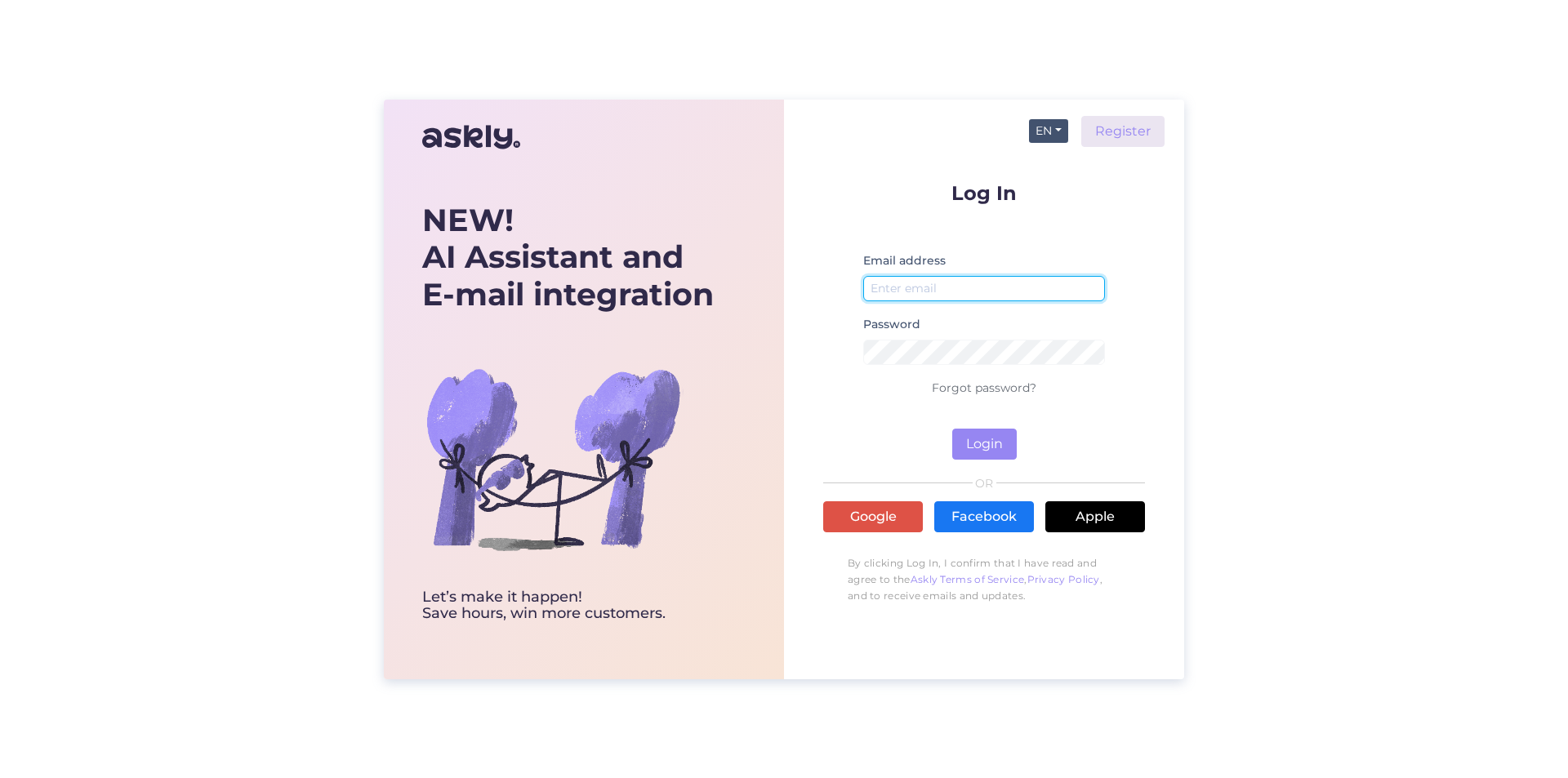
type input "[PERSON_NAME][EMAIL_ADDRESS][DOMAIN_NAME]"
click at [1052, 125] on button "EN" at bounding box center [1049, 130] width 40 height 24
click at [1052, 162] on link "ET" at bounding box center [1040, 164] width 55 height 26
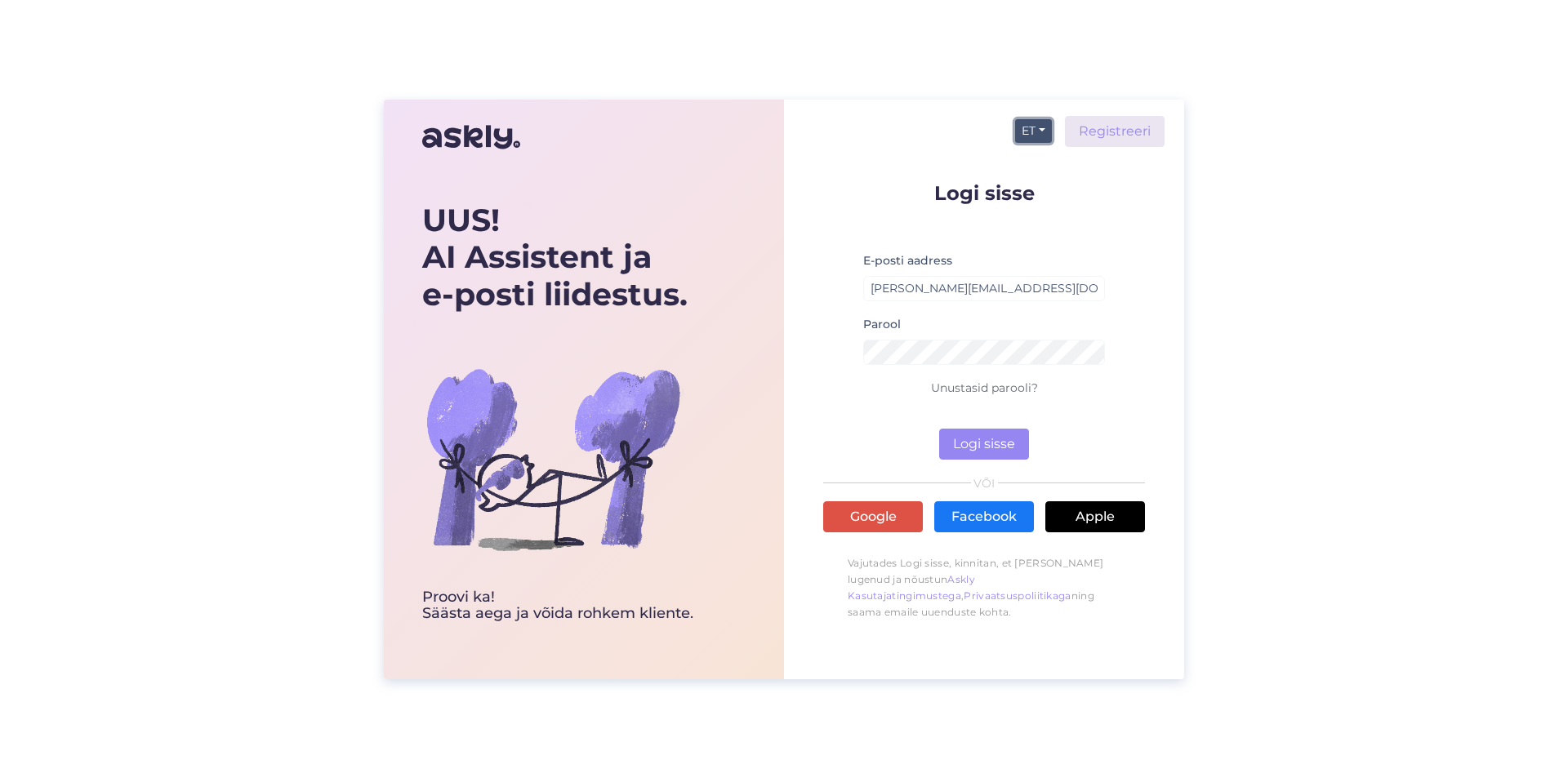
click at [1052, 120] on button "ET" at bounding box center [1033, 130] width 37 height 24
click at [1034, 189] on link "PL" at bounding box center [1022, 191] width 59 height 26
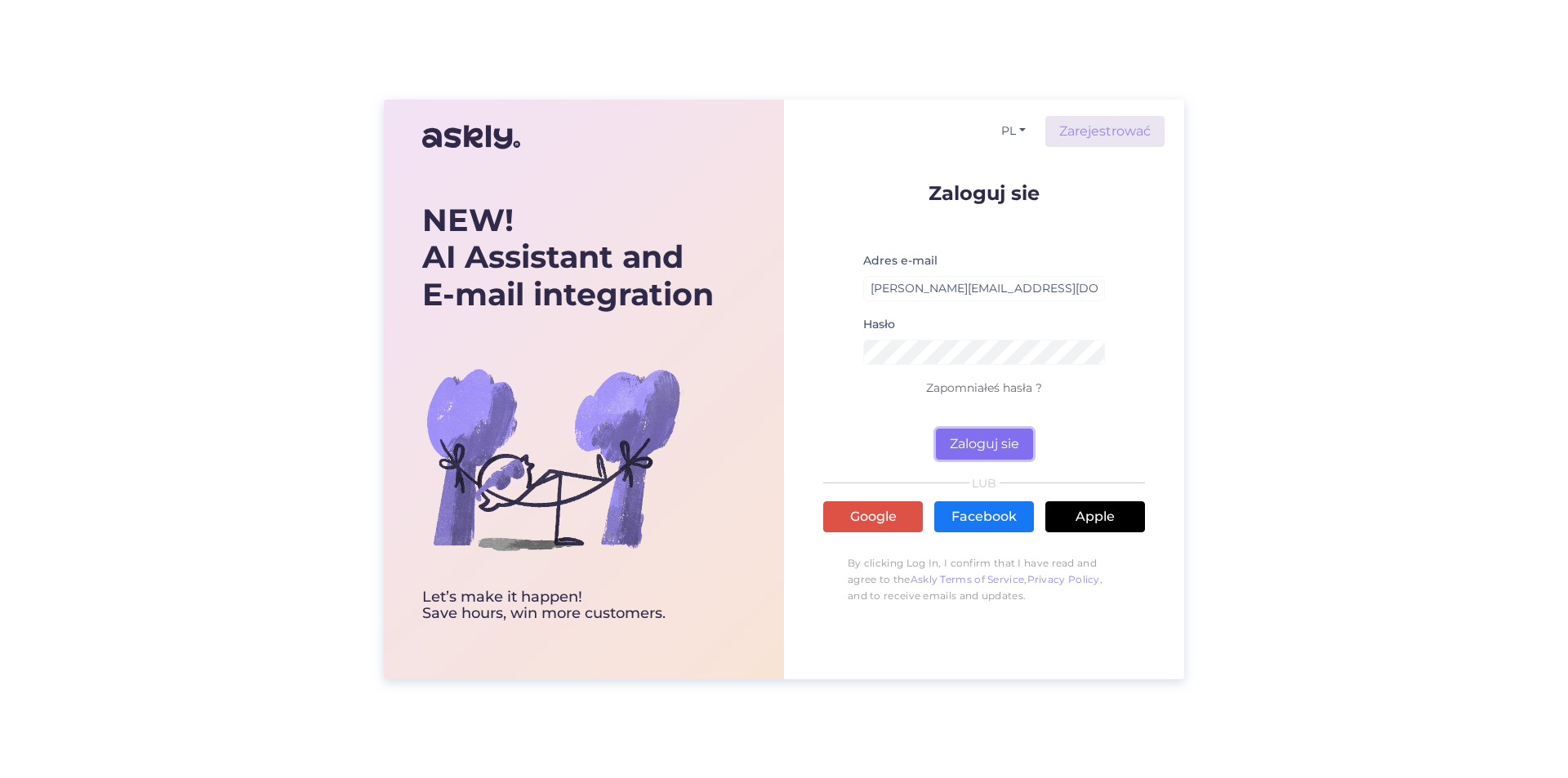
click at [978, 439] on button "Zaloguj sie" at bounding box center [985, 445] width 97 height 31
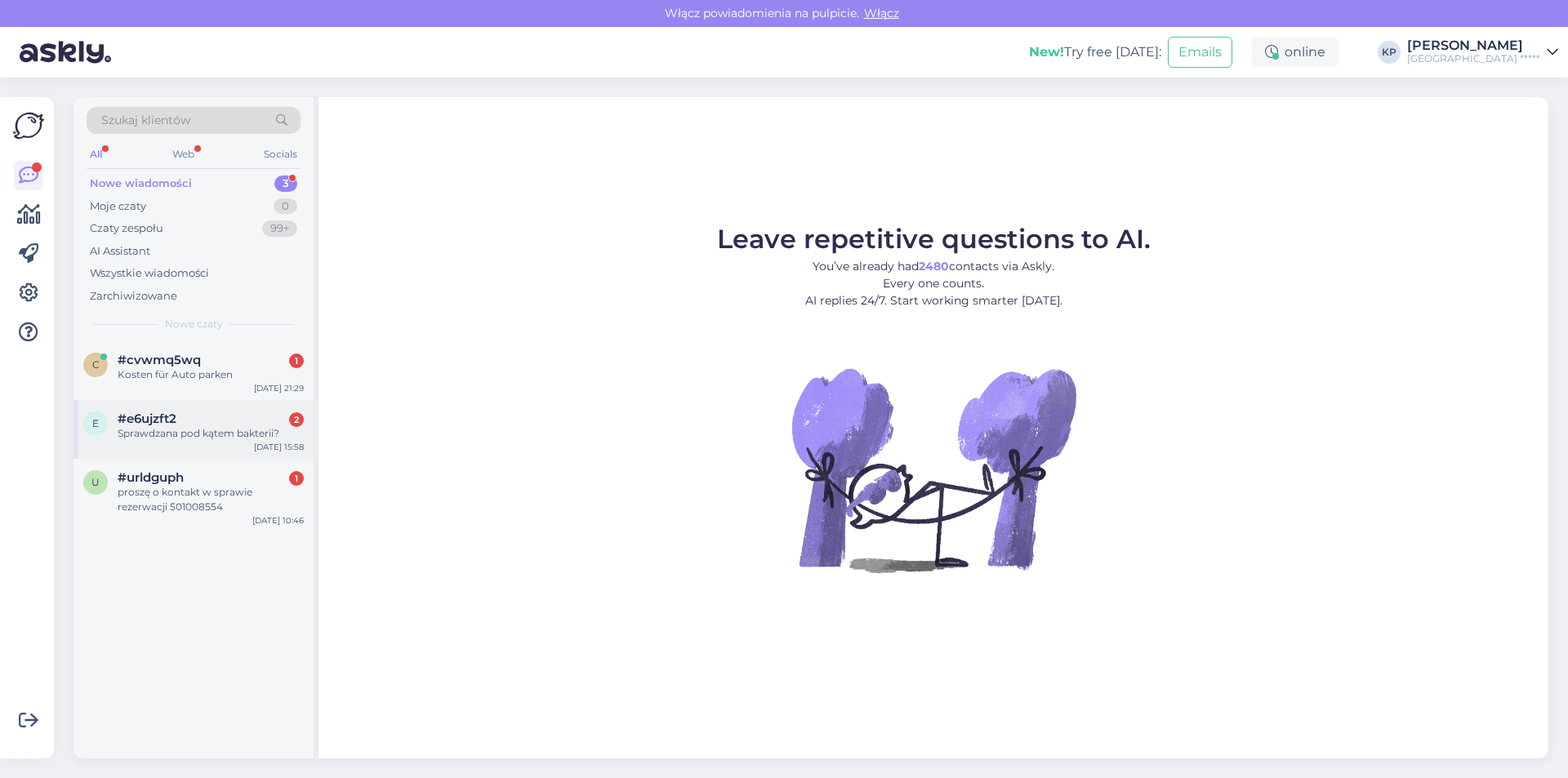
click at [198, 430] on div "Sprawdzana pod kątem bakterii?" at bounding box center [211, 434] width 187 height 15
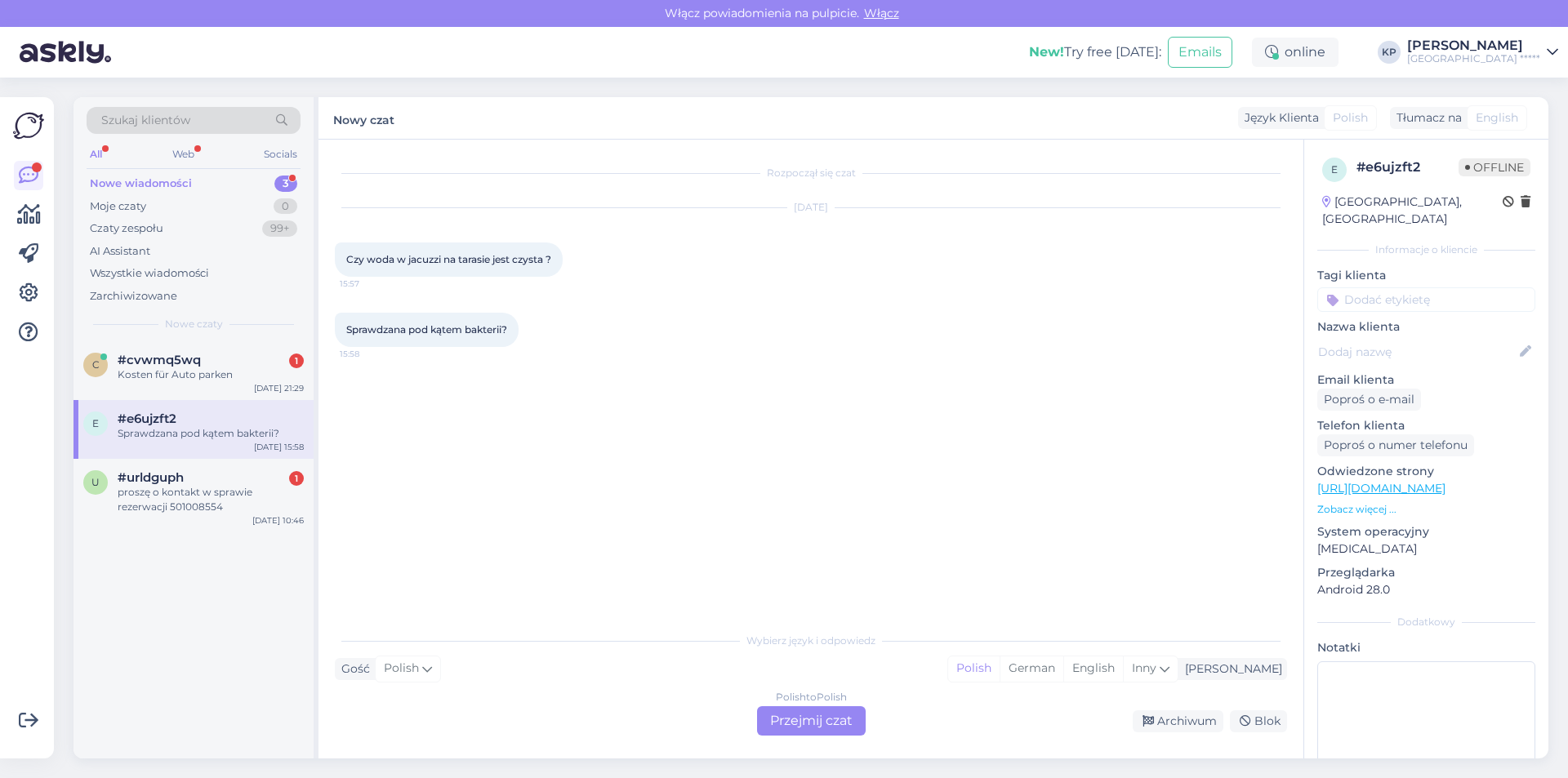
click at [819, 712] on div "Polish to Polish Przejmij czat" at bounding box center [811, 721] width 109 height 30
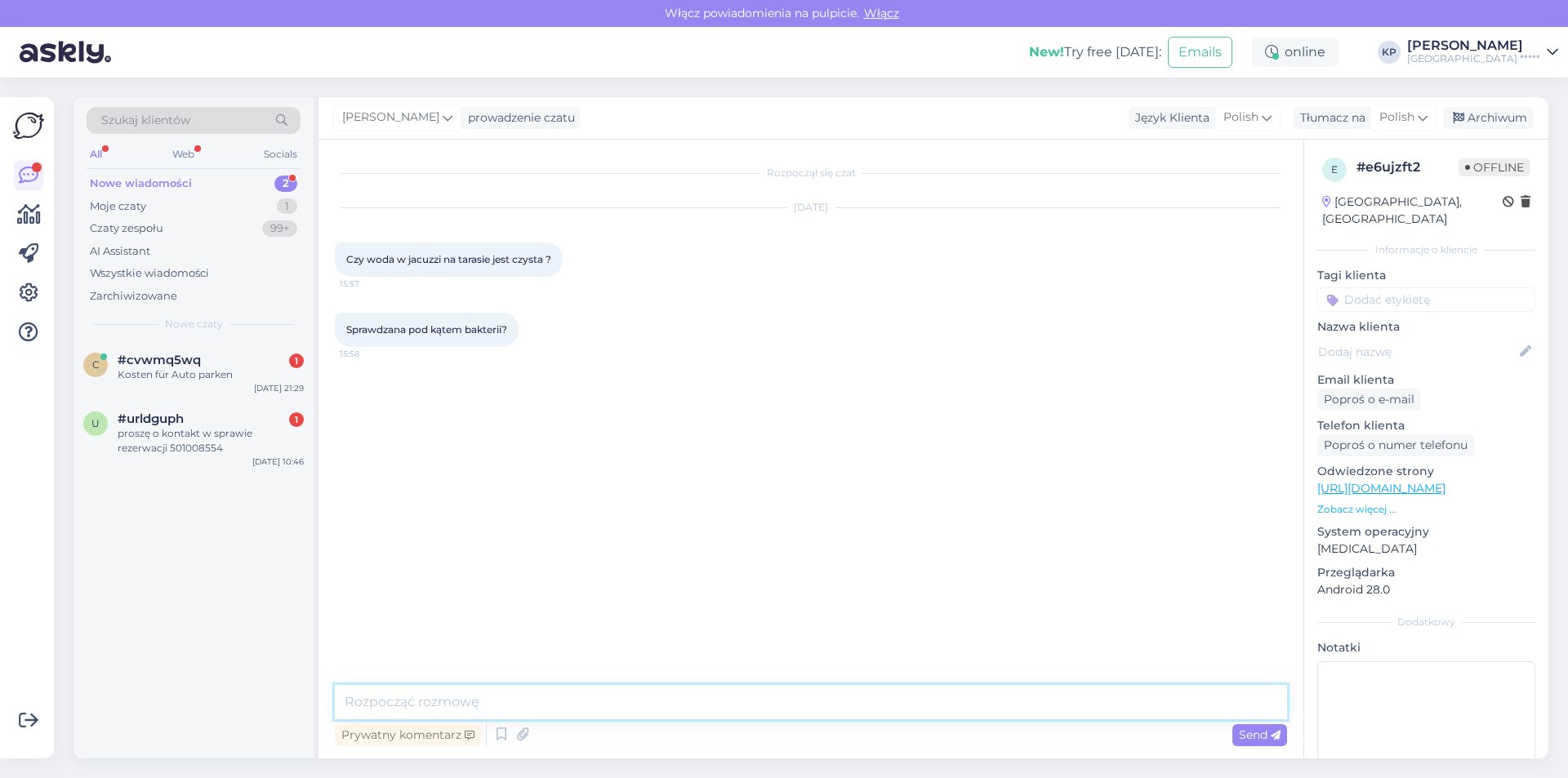
click at [413, 695] on textarea at bounding box center [811, 702] width 952 height 35
type textarea "Dzień dobry, tak, woda w jacuzzi jest wymieniana co pobyt Gości."
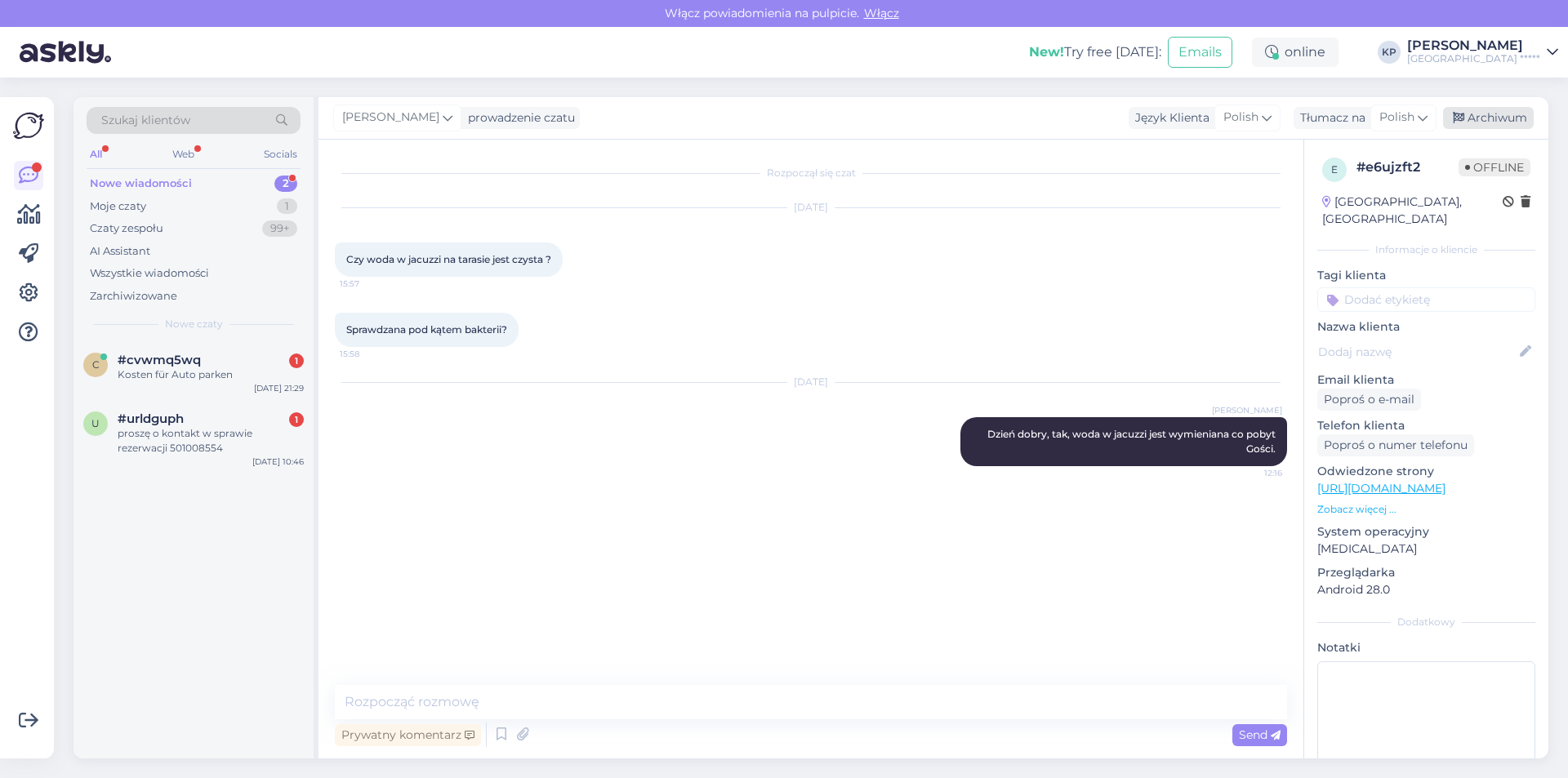
click at [1481, 120] on div "Archiwum" at bounding box center [1489, 118] width 91 height 22
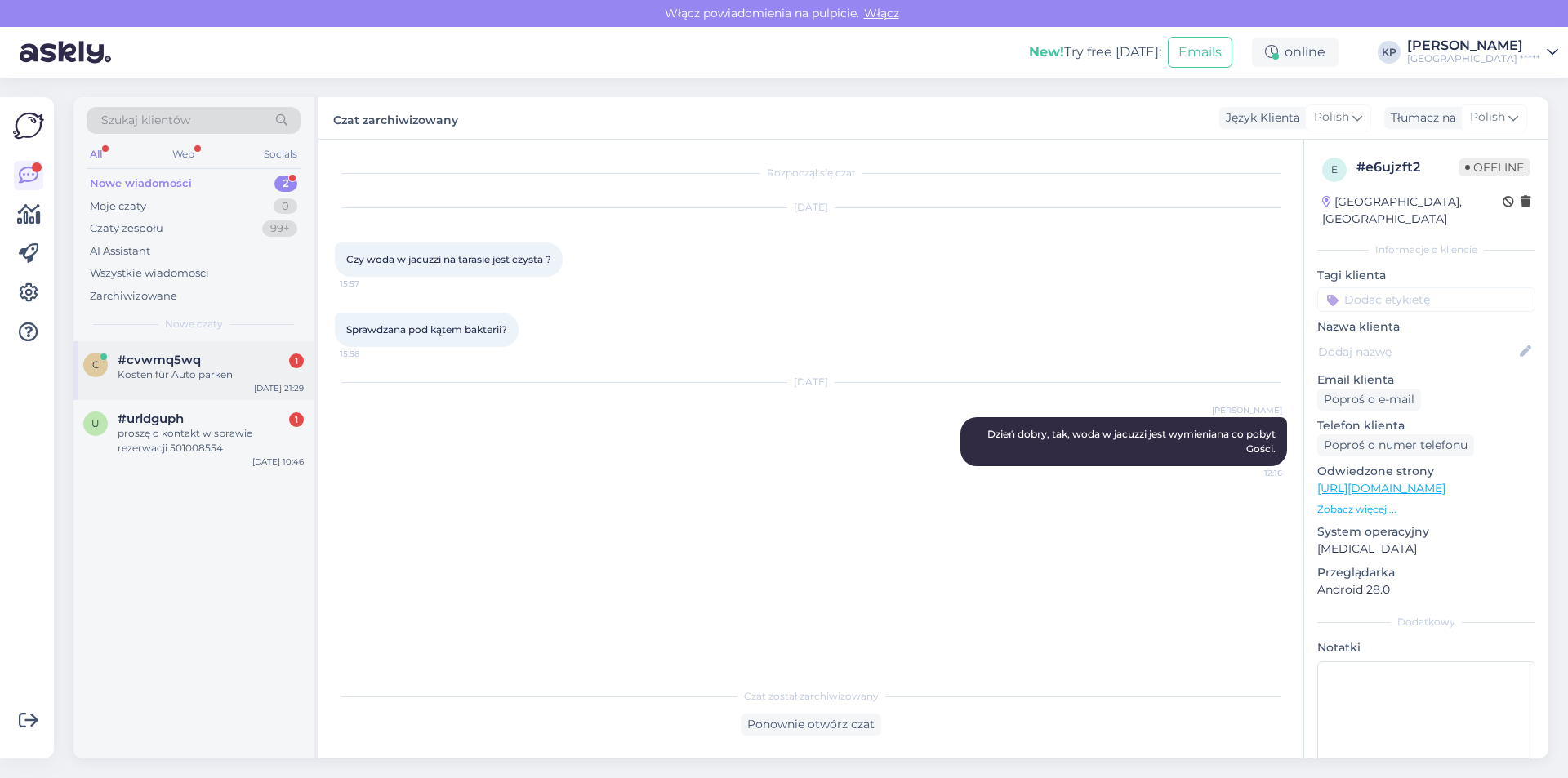
click at [158, 373] on div "Kosten für Auto parken" at bounding box center [211, 375] width 187 height 15
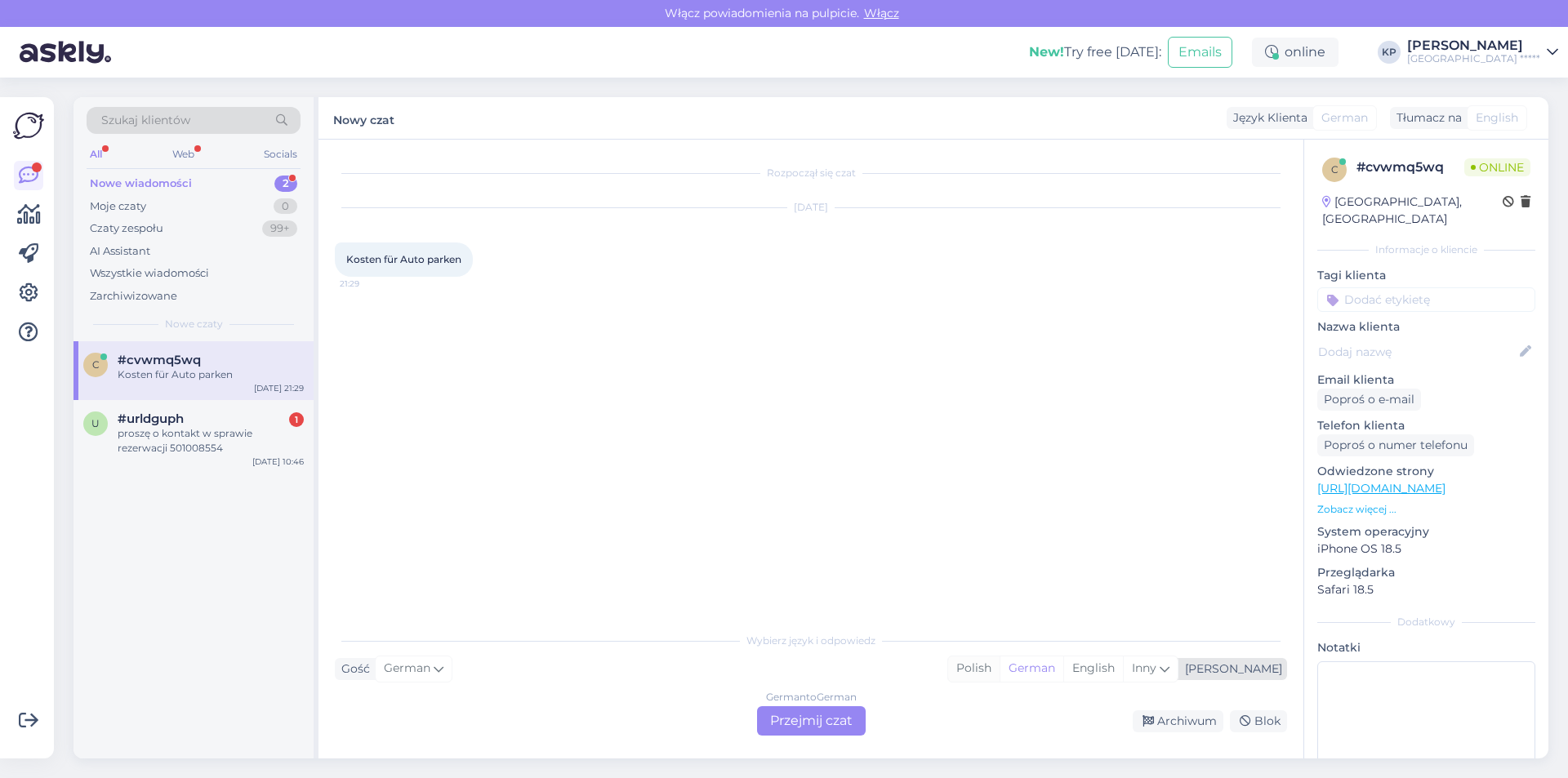
click at [999, 669] on div "Polish" at bounding box center [974, 669] width 51 height 25
click at [838, 727] on div "German to Polish Przejmij czat" at bounding box center [811, 721] width 109 height 30
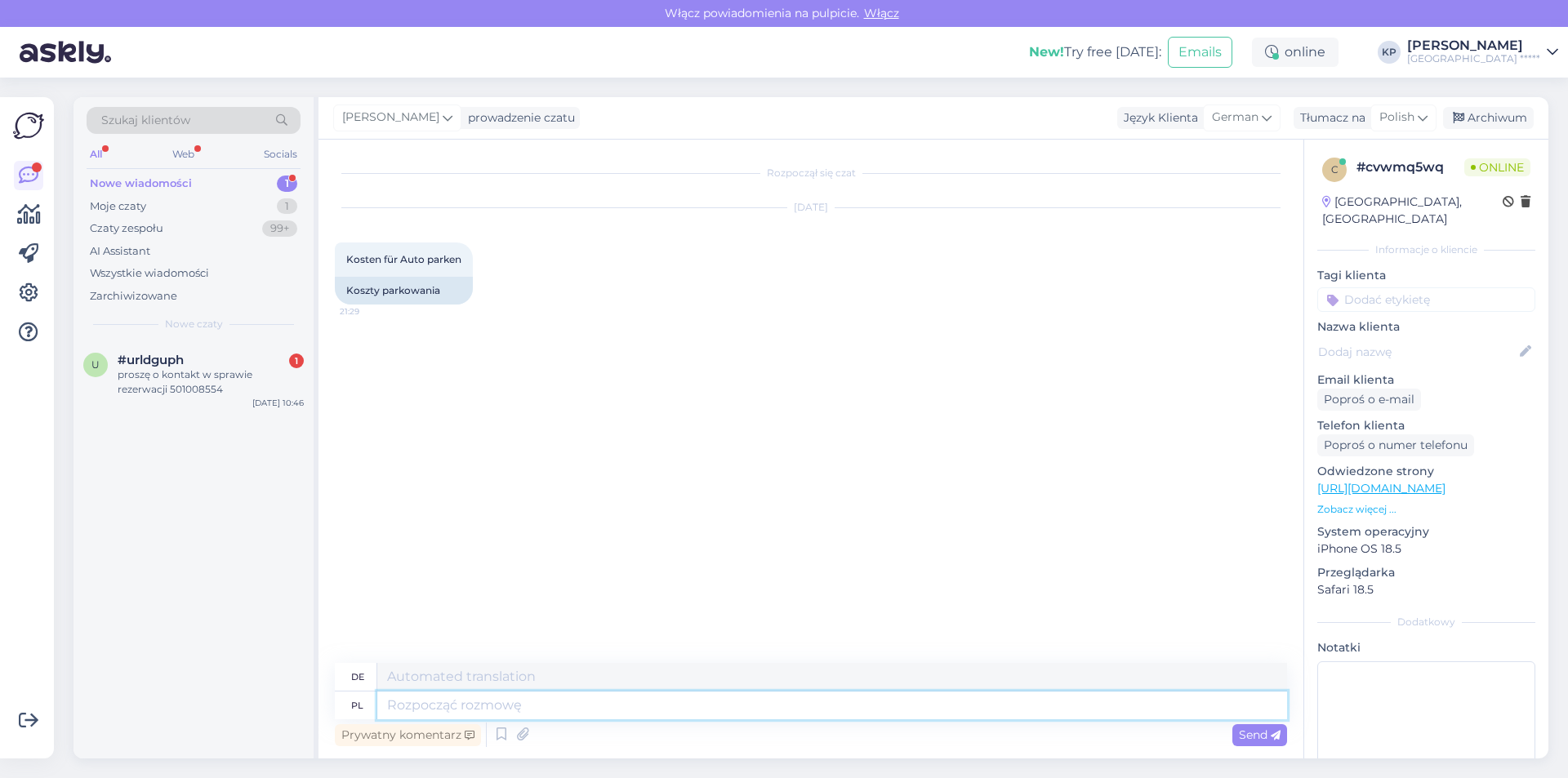
click at [453, 702] on textarea at bounding box center [832, 705] width 909 height 28
type textarea "W"
type textarea "IN"
type textarea "W okresie w"
type textarea "Im Zeitraum"
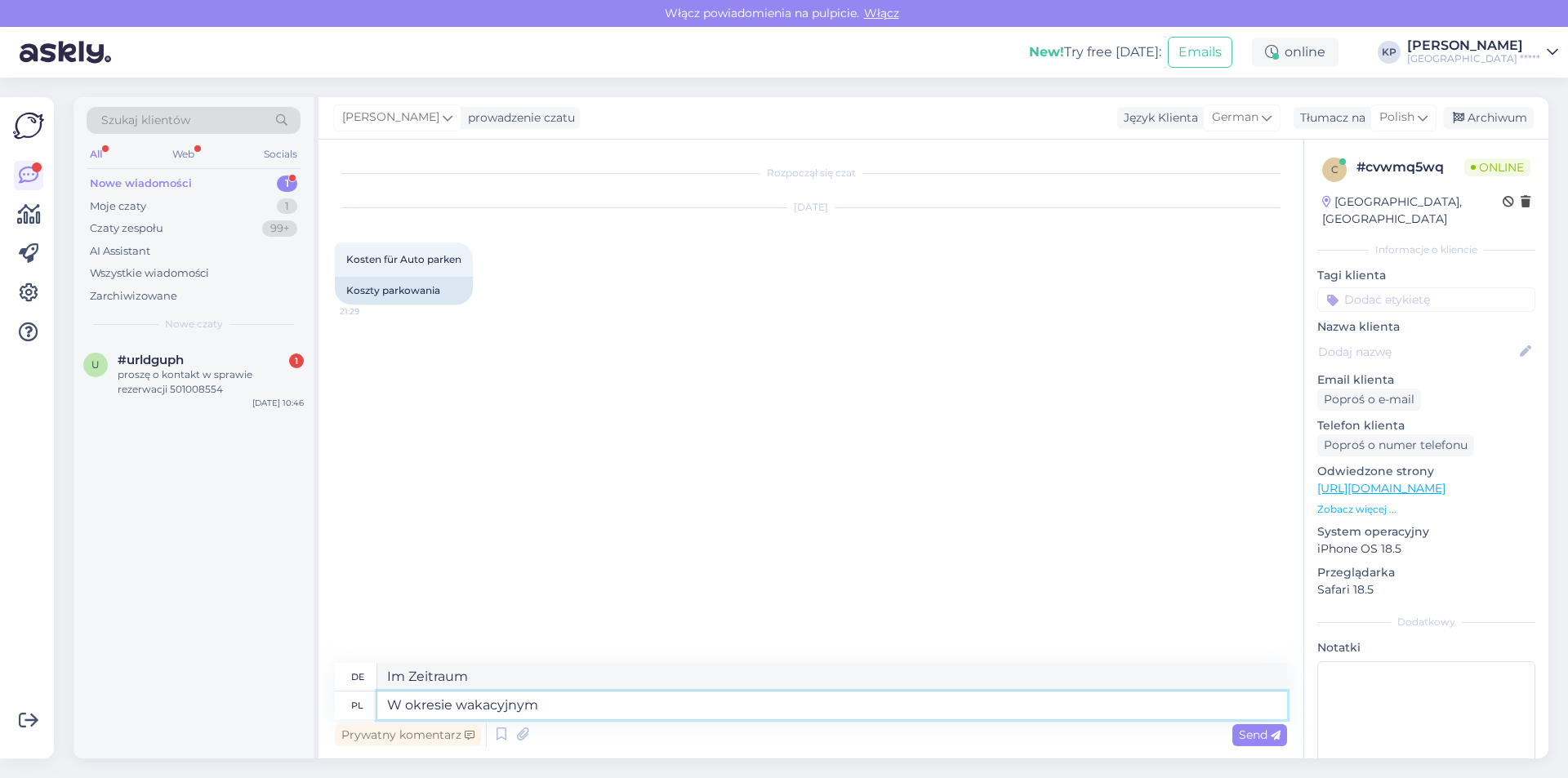
type textarea "W okresie wakacyjnym"
type textarea "Während der Ferienzeit"
type textarea "W okresie wakacyjnym 60pln/doba."
type textarea "Während der Ferienzeit 60 PLN/Tag."
type textarea "W okresie wakacyjnym 60pln/doba. poza se"
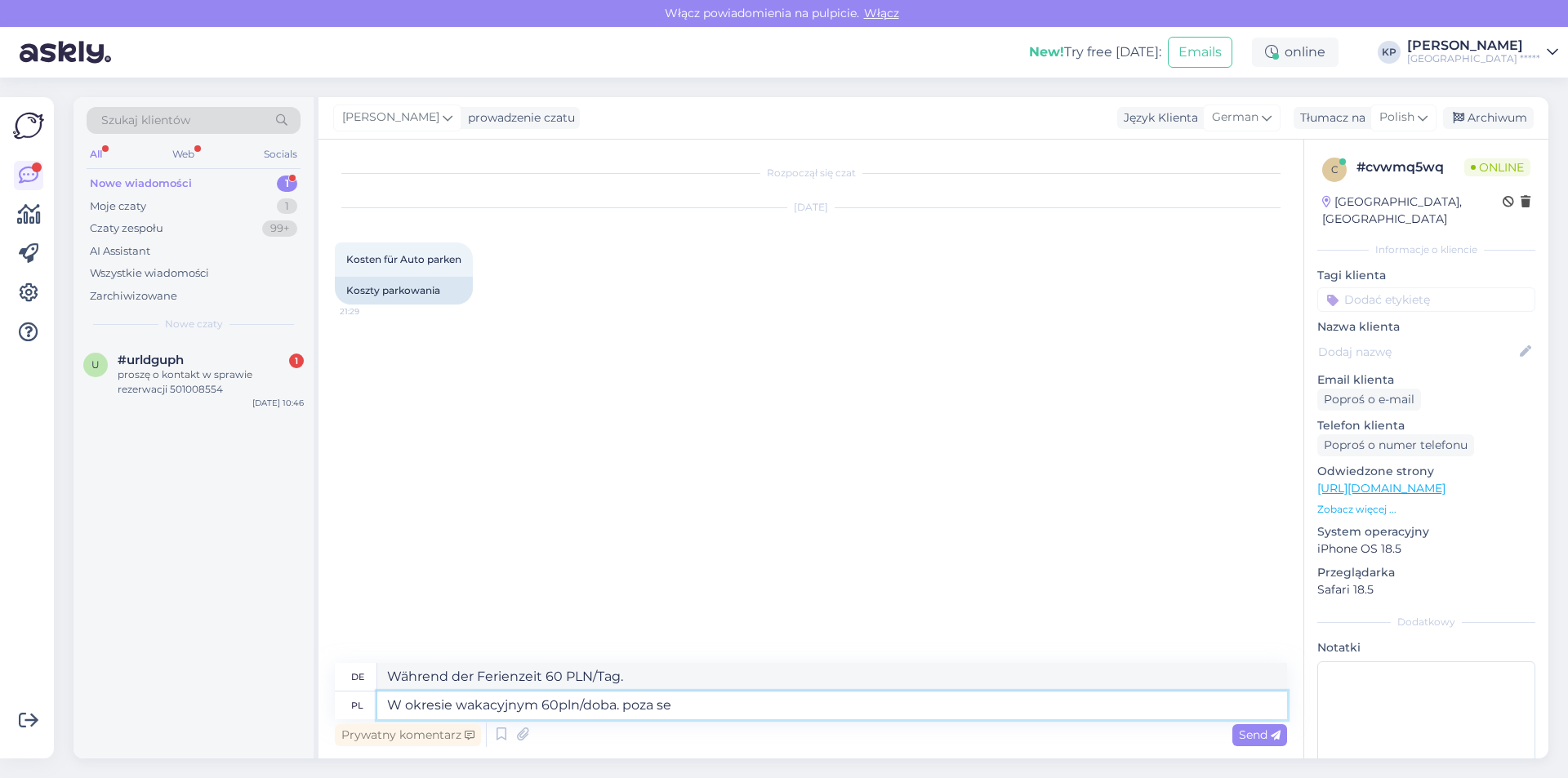
type textarea "Während der Sommersaison 60 PLN/Tag. Außerhalb"
type textarea "W okresie wakacyjnym 60pln/doba. poza sezonem 5"
type textarea "Während der Sommersaison 60 PLN/Tag. Außerhalb der Saison"
type textarea "W okresie wakacyjnym 60pln/doba. poza sezonem 50pln/doba"
type textarea "Während der Sommersaison 60 PLN/Tag. Außerhalb der Saison 50 PLN/Tag."
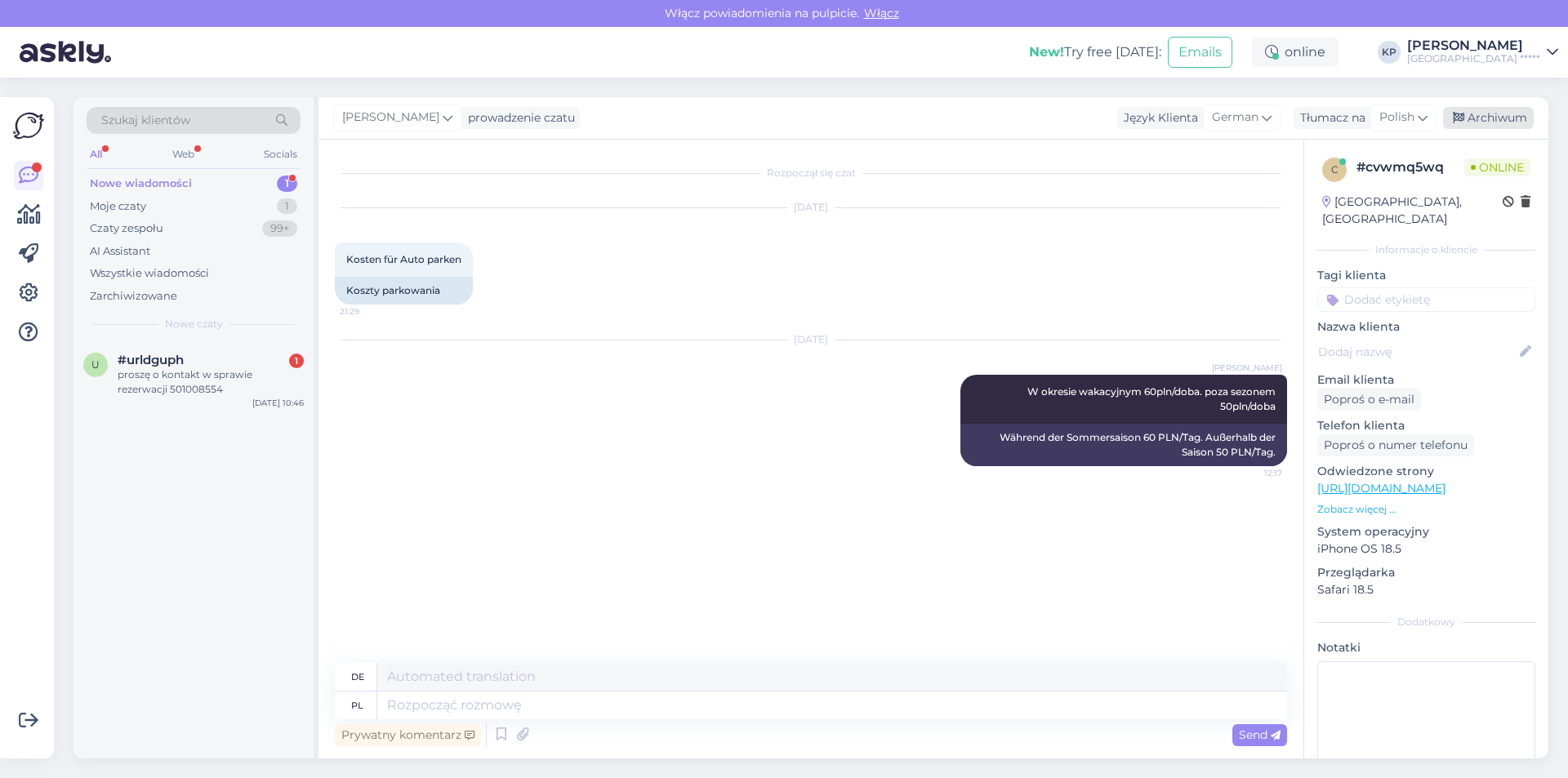
click at [1495, 120] on div "Archiwum" at bounding box center [1489, 118] width 91 height 22
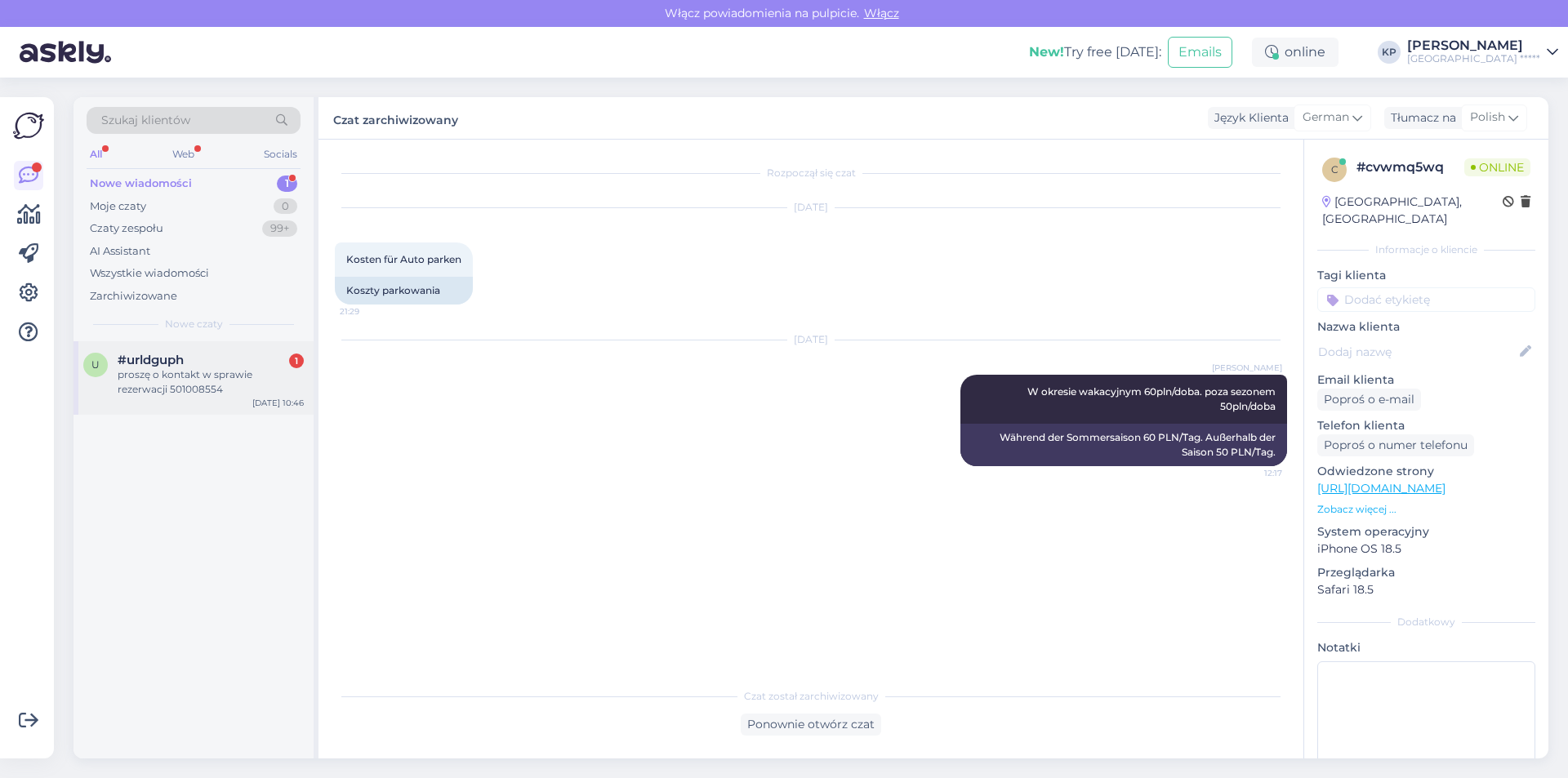
click at [197, 388] on div "proszę o kontakt w sprawie rezerwacji 501008554" at bounding box center [211, 382] width 187 height 30
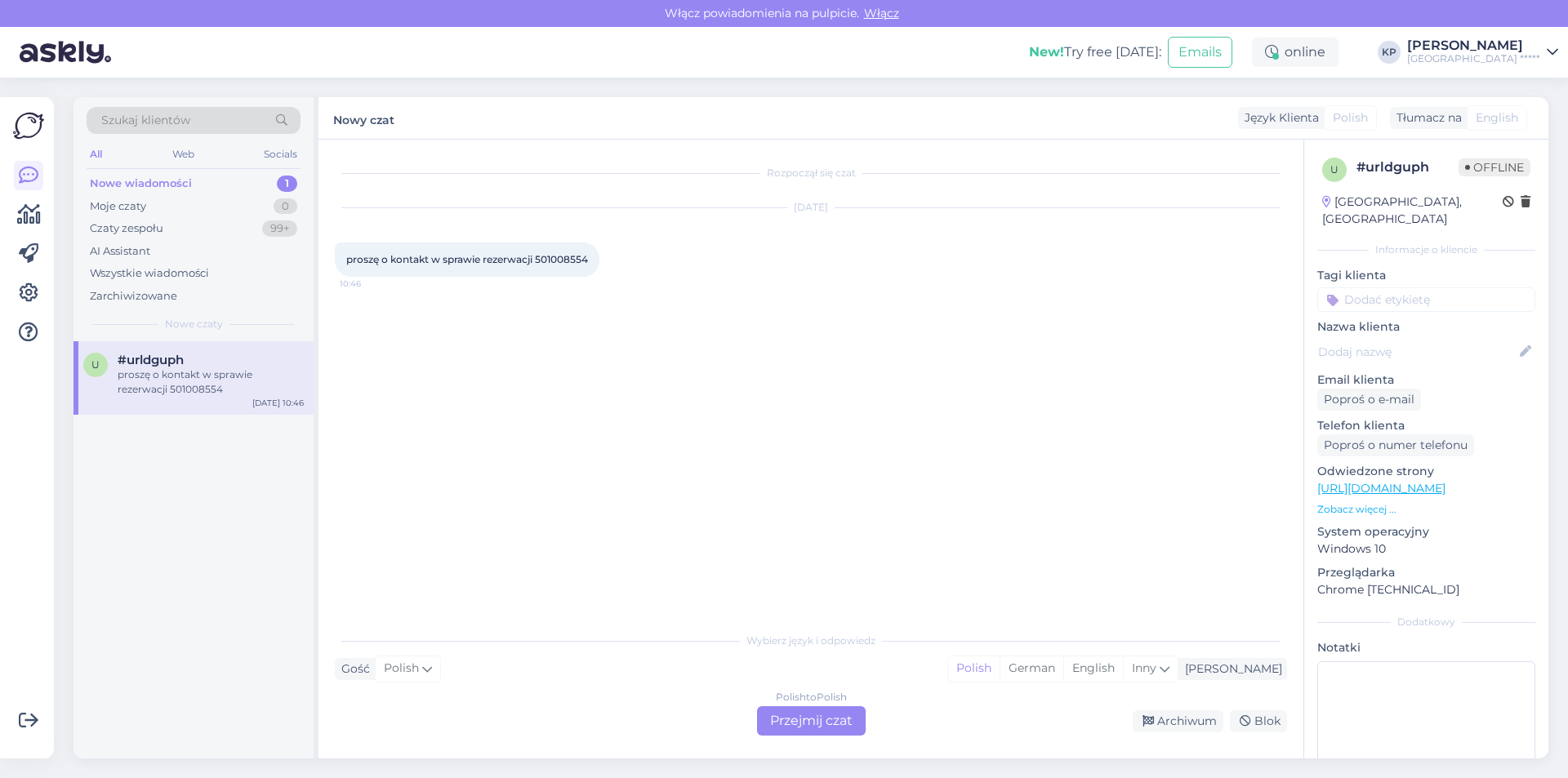
click at [1174, 723] on div "Archiwum" at bounding box center [1178, 721] width 91 height 22
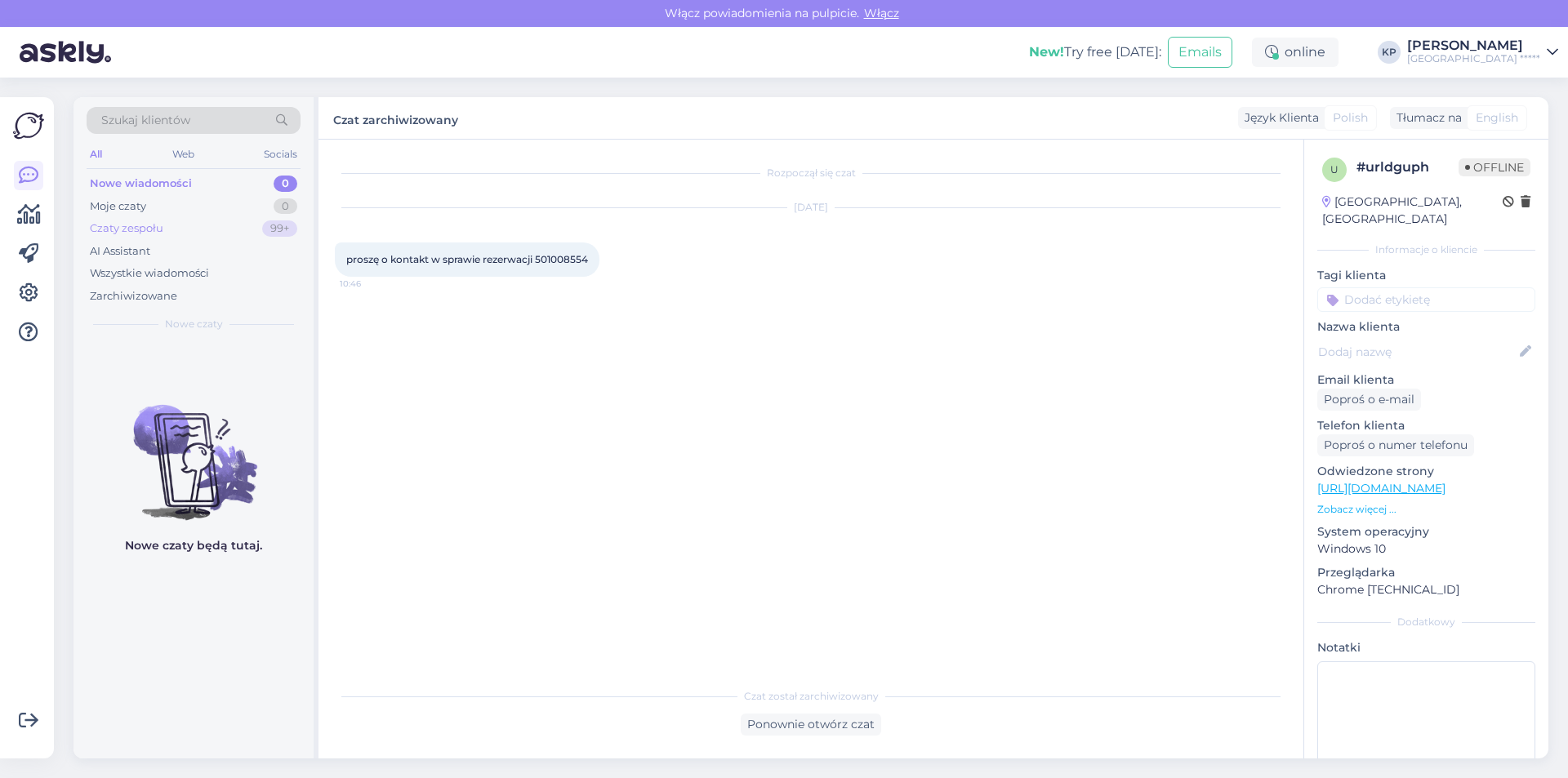
click at [159, 217] on div "Czaty zespołu 99+" at bounding box center [193, 229] width 214 height 23
